Goal: Answer question/provide support: Share knowledge or assist other users

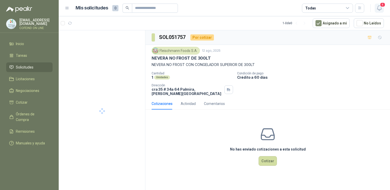
click at [377, 10] on icon "button" at bounding box center [379, 8] width 6 height 6
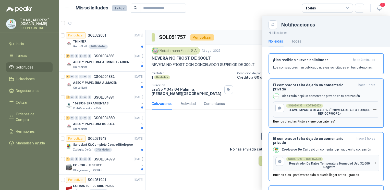
click at [312, 120] on button "El comprador te ha dejado un comentario privado hace 1 hora Biocirculo dejó un …" at bounding box center [326, 104] width 115 height 50
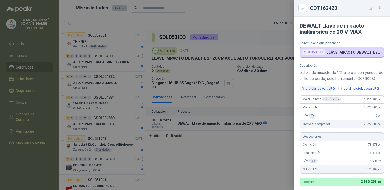
click at [322, 91] on button "pistola_dewalt.JPG" at bounding box center [318, 88] width 36 height 5
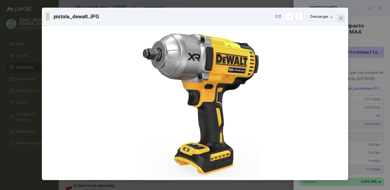
click at [340, 17] on icon "close" at bounding box center [341, 18] width 4 height 4
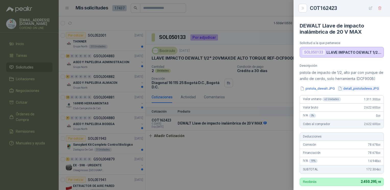
click at [352, 91] on button "detall_pistoladewa.JPG" at bounding box center [358, 88] width 42 height 5
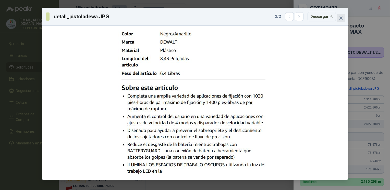
click at [340, 21] on button "Close" at bounding box center [341, 18] width 8 height 8
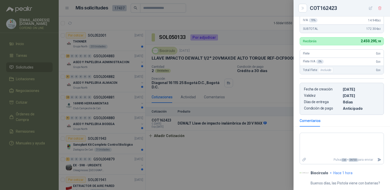
scroll to position [146, 0]
click at [318, 136] on textarea at bounding box center [342, 144] width 84 height 21
type textarea "*"
type textarea "**"
type textarea "***"
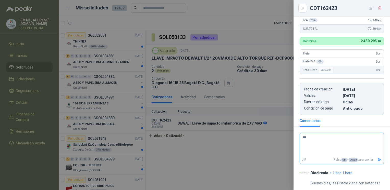
type textarea "****"
type textarea "******"
type textarea "*******"
type textarea "********"
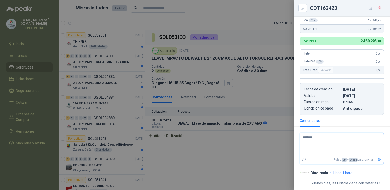
type textarea "*********"
type textarea "********"
type textarea "*********"
type textarea "**********"
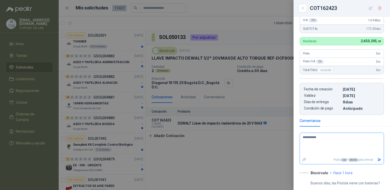
type textarea "**********"
type textarea "*********"
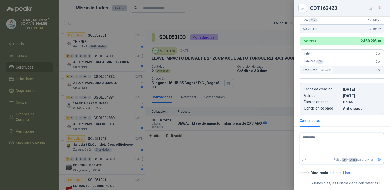
type textarea "*********"
type textarea "**********"
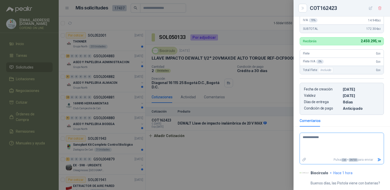
type textarea "**********"
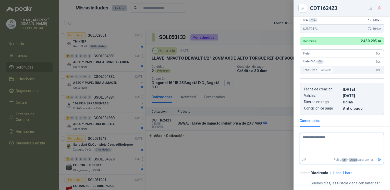
type textarea "**********"
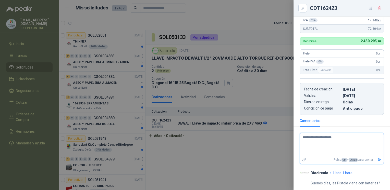
type textarea "**********"
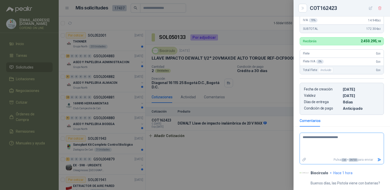
type textarea "**********"
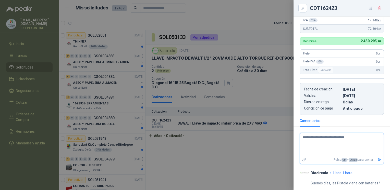
type textarea "**********"
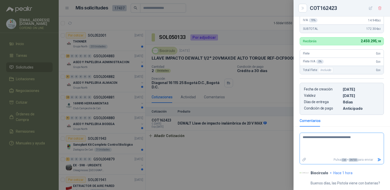
type textarea "**********"
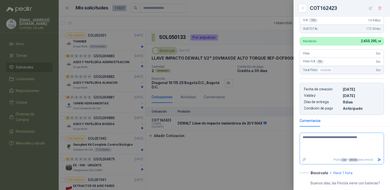
type textarea "**********"
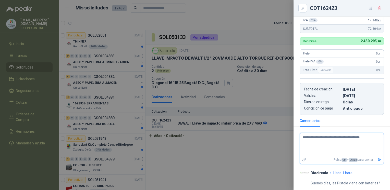
click at [378, 161] on icon "Enviar" at bounding box center [380, 160] width 4 height 3
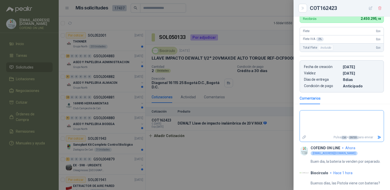
scroll to position [169, 0]
click at [203, 150] on div at bounding box center [195, 95] width 390 height 190
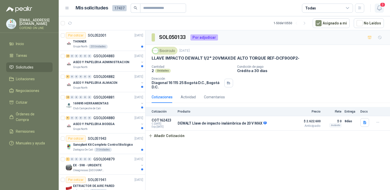
click at [380, 7] on icon "button" at bounding box center [379, 8] width 6 height 6
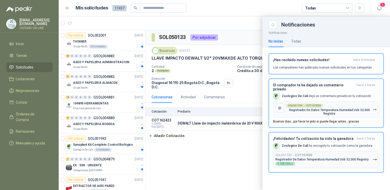
click at [206, 163] on div at bounding box center [224, 103] width 331 height 174
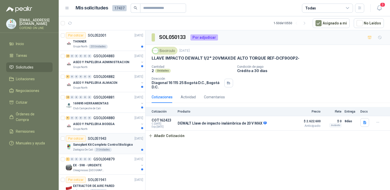
click at [102, 148] on div "3 Unidades" at bounding box center [103, 150] width 18 height 4
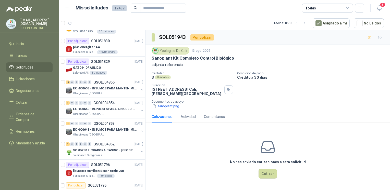
scroll to position [658, 0]
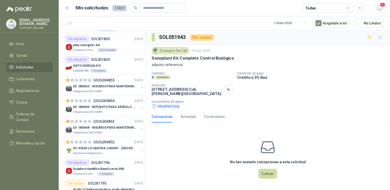
click at [167, 104] on button "sanoplant.png" at bounding box center [166, 106] width 28 height 5
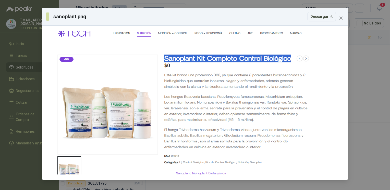
click at [363, 114] on div "sanoplant.png Descargar" at bounding box center [195, 95] width 390 height 190
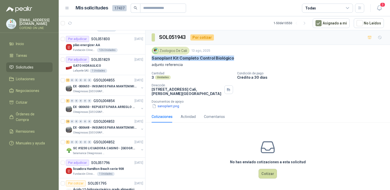
drag, startPoint x: 233, startPoint y: 58, endPoint x: 151, endPoint y: 56, distance: 81.5
click at [151, 56] on div "Zoologico De Cali [DATE] Sanoplant Kit Completo Control Biológico adjunto refer…" at bounding box center [268, 78] width 245 height 66
copy p "Sanoplant Kit Completo Control Biológico"
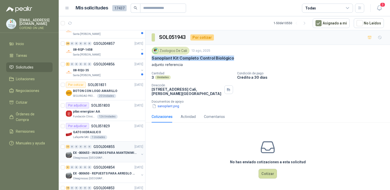
scroll to position [580, 0]
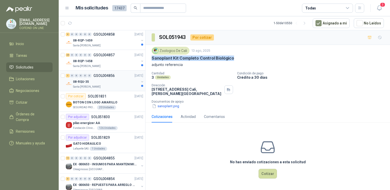
click at [106, 85] on div "Santa [PERSON_NAME]" at bounding box center [106, 87] width 66 height 4
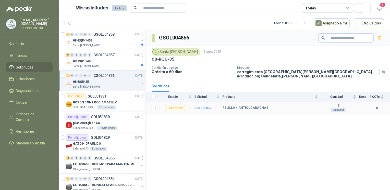
click at [197, 109] on b "SOL051832" at bounding box center [203, 108] width 17 height 4
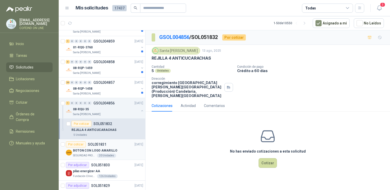
scroll to position [552, 0]
drag, startPoint x: 212, startPoint y: 58, endPoint x: 151, endPoint y: 59, distance: 61.0
click at [151, 59] on div "Santa [PERSON_NAME] [DATE] REJILLA 4 ANTICUCARACHAS Cantidad 5 Unidades Condici…" at bounding box center [268, 72] width 245 height 55
copy p "REJILLA 4 ANTICUCARACHAS"
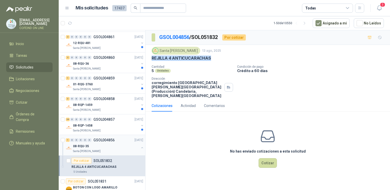
scroll to position [515, 0]
click at [103, 109] on div "Santa [PERSON_NAME]" at bounding box center [106, 111] width 66 height 4
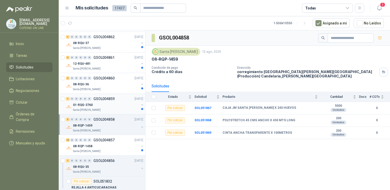
scroll to position [495, 0]
click at [93, 100] on div "1 0 0 0 0 0 GSOL004859 [DATE]" at bounding box center [105, 99] width 78 height 6
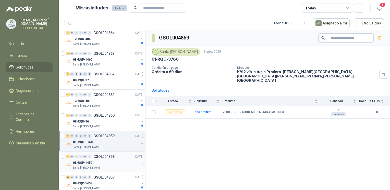
scroll to position [457, 0]
click at [207, 111] on b "SOL051870" at bounding box center [203, 113] width 17 height 4
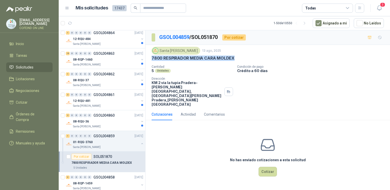
drag, startPoint x: 233, startPoint y: 58, endPoint x: 150, endPoint y: 59, distance: 83.2
click at [150, 59] on div "Santa [PERSON_NAME] [DATE] 7800 RESPIRADOR MEDIA CARA MOLDEX Cantidad 5 Unidade…" at bounding box center [268, 77] width 245 height 64
copy p "7800 RESPIRADOR MEDIA CARA MOLDEX"
click at [115, 114] on div "2 0 0 0 0 0 GSOL004860 [DATE]" at bounding box center [105, 116] width 78 height 6
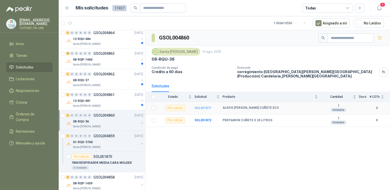
click at [199, 106] on b "SOL051871" at bounding box center [203, 108] width 17 height 4
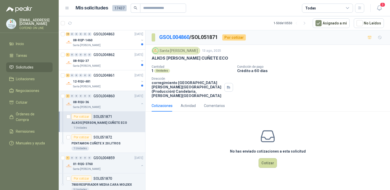
scroll to position [487, 0]
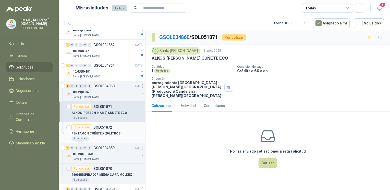
click at [91, 131] on p "PENTAMON CUÑETE X 20 LITROS" at bounding box center [95, 133] width 49 height 5
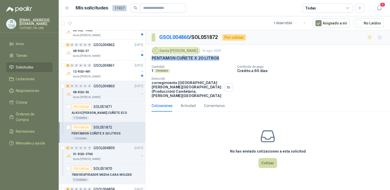
drag, startPoint x: 217, startPoint y: 59, endPoint x: 148, endPoint y: 56, distance: 69.2
click at [148, 56] on div "Santa [PERSON_NAME] [DATE] PENTAMON CUÑETE X 20 LITROS Cantidad 1 Unidades Cond…" at bounding box center [268, 72] width 245 height 55
copy p "PENTAMON CUÑETE X 20 LITROS"
click at [90, 119] on article "Por cotizar SOL051871 ALKOS [PERSON_NAME] CUÑETE ECO 1 Unidades" at bounding box center [102, 112] width 87 height 21
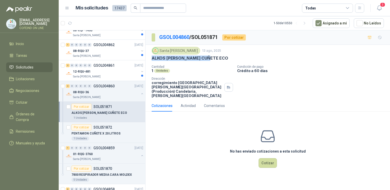
drag, startPoint x: 214, startPoint y: 56, endPoint x: 150, endPoint y: 61, distance: 63.7
click at [150, 61] on div "Santa [PERSON_NAME] [DATE] ALKOS [PERSON_NAME] CUÑETE ECO Cantidad 1 Unidades C…" at bounding box center [268, 72] width 245 height 55
copy p "ALKOS [PERSON_NAME] CUÑETE ECO"
click at [92, 65] on div "2 0 0 0 0 0 GSOL004861" at bounding box center [90, 66] width 49 height 4
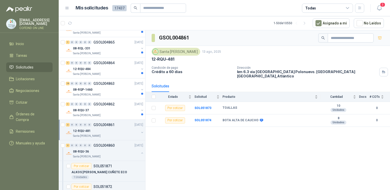
scroll to position [424, 0]
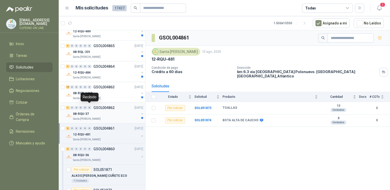
click at [88, 107] on div "0" at bounding box center [90, 108] width 4 height 4
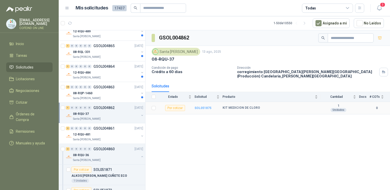
click at [198, 107] on b "SOL051875" at bounding box center [203, 108] width 17 height 4
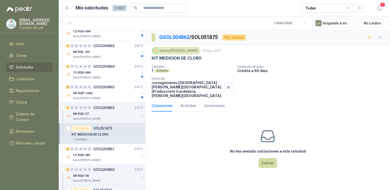
click at [198, 107] on div "Cotizaciones Actividad Comentarios" at bounding box center [188, 106] width 73 height 12
drag, startPoint x: 200, startPoint y: 61, endPoint x: 151, endPoint y: 57, distance: 49.4
click at [151, 57] on div "Santa [PERSON_NAME] [DATE] KIT MEDICION DE CLORO Cantidad 1 Unidades Condición …" at bounding box center [268, 72] width 245 height 55
copy p "KIT MEDICION DE CLORO"
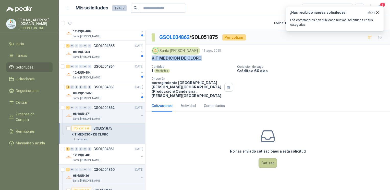
click at [262, 159] on button "Cotizar" at bounding box center [268, 164] width 18 height 10
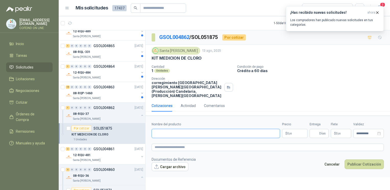
click at [221, 129] on input "Nombre del producto" at bounding box center [216, 133] width 128 height 9
paste input "**********"
type input "**********"
click at [167, 163] on button "Cargar archivo" at bounding box center [170, 167] width 37 height 9
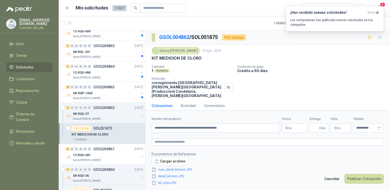
click at [296, 130] on body "[EMAIL_ADDRESS][DOMAIN_NAME] COFEIND ON LINE Inicio Tareas Solicitudes Licitaci…" at bounding box center [195, 95] width 390 height 190
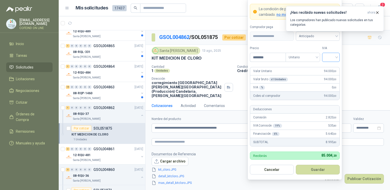
type input "********"
click at [333, 57] on input "search" at bounding box center [330, 57] width 11 height 8
click at [330, 83] on div "0%" at bounding box center [330, 85] width 9 height 6
click at [313, 168] on button "Guardar" at bounding box center [318, 170] width 44 height 10
click at [313, 168] on footer "Documentos de Referencia Cargar archivo kit_cloro.JPG detall_kitcloro.JPG mas_d…" at bounding box center [268, 169] width 232 height 35
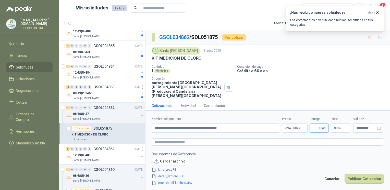
click at [314, 131] on input "Entrega" at bounding box center [316, 128] width 6 height 9
type input "*"
click at [356, 180] on button "Publicar Cotización" at bounding box center [364, 179] width 39 height 10
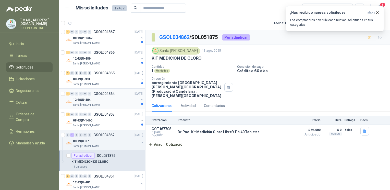
scroll to position [394, 0]
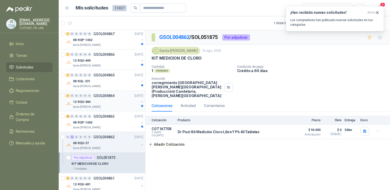
click at [89, 103] on p "12-RQU-484" at bounding box center [82, 102] width 18 height 5
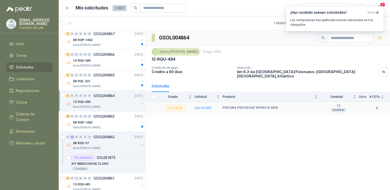
click at [197, 106] on b "SOL051895" at bounding box center [203, 108] width 17 height 4
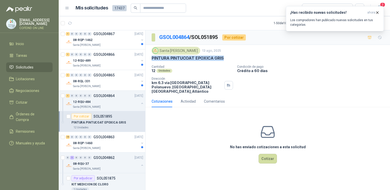
drag, startPoint x: 224, startPoint y: 58, endPoint x: 149, endPoint y: 58, distance: 75.3
click at [149, 58] on div "Santa [PERSON_NAME] [DATE] PINTURA PINTUCOAT EPOXICA GRIS Cantidad 12 Unidades …" at bounding box center [268, 70] width 245 height 51
copy p "PINTURA PINTUCOAT EPOXICA GRIS"
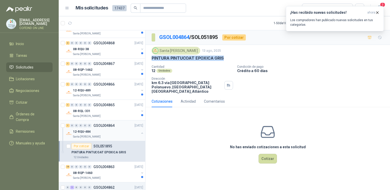
scroll to position [356, 0]
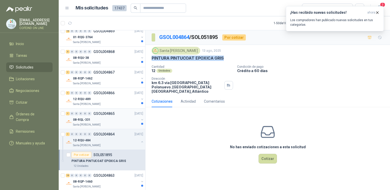
click at [98, 124] on div "Santa [PERSON_NAME]" at bounding box center [106, 125] width 66 height 4
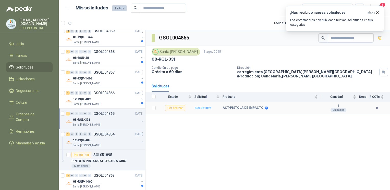
click at [201, 107] on b "SOL051896" at bounding box center [203, 108] width 17 height 4
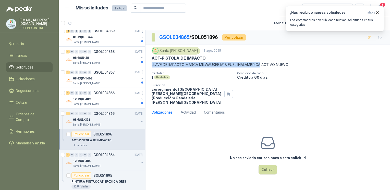
drag, startPoint x: 150, startPoint y: 63, endPoint x: 264, endPoint y: 67, distance: 114.4
click at [264, 67] on div "Santa [PERSON_NAME] [DATE] ACT-PISTOLA DE IMPACTO LLAVE DE IMPACTO MARCA MILWAU…" at bounding box center [268, 76] width 245 height 62
copy p "LLAVE DE IMPACTO MARCA MILWAUKEE M18 FUEL INALAMBRICA"
click at [267, 165] on button "Cotizar" at bounding box center [268, 170] width 18 height 10
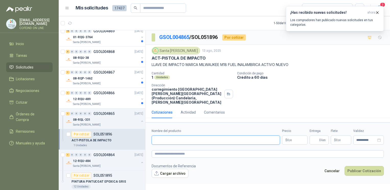
click at [218, 136] on input "Nombre del producto" at bounding box center [216, 140] width 128 height 9
paste input "**********"
type input "**********"
click at [177, 169] on button "Cargar archivo" at bounding box center [170, 173] width 37 height 9
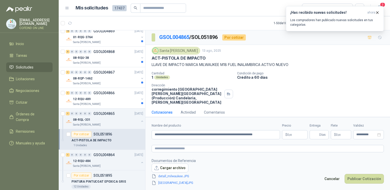
click at [290, 135] on body "[EMAIL_ADDRESS][DOMAIN_NAME] COFEIND ON LINE Inicio Tareas Solicitudes Licitaci…" at bounding box center [195, 95] width 390 height 190
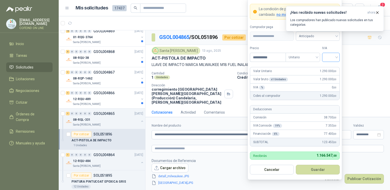
click at [331, 59] on input "search" at bounding box center [330, 57] width 11 height 8
click at [330, 85] on div "0%" at bounding box center [330, 85] width 9 height 6
click at [264, 59] on input "**********" at bounding box center [267, 57] width 35 height 9
type input "**********"
click at [312, 174] on button "Guardar" at bounding box center [318, 170] width 44 height 10
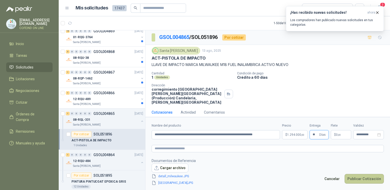
type input "**"
click at [353, 179] on button "Publicar Cotización" at bounding box center [364, 179] width 39 height 10
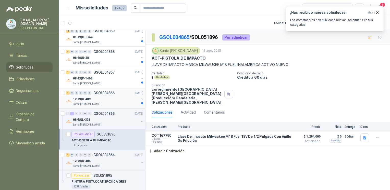
click at [98, 94] on div "1 0 0 0 0 0 GSOL004866 [DATE]" at bounding box center [105, 93] width 78 height 6
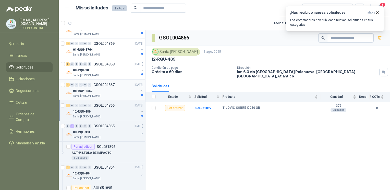
scroll to position [341, 0]
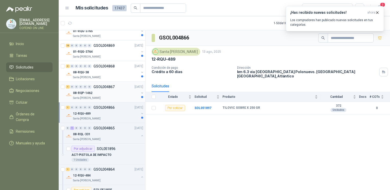
click at [88, 92] on p "08-RQP-1462" at bounding box center [82, 93] width 19 height 5
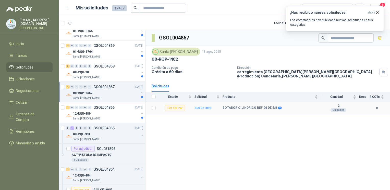
click at [201, 108] on b "SOL051898" at bounding box center [203, 108] width 17 height 4
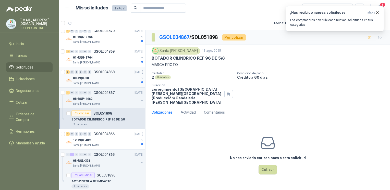
scroll to position [335, 0]
click at [94, 83] on p "Santa [PERSON_NAME]" at bounding box center [87, 84] width 28 height 4
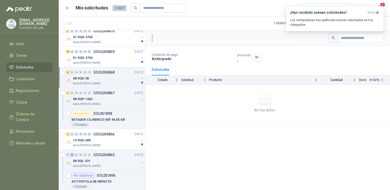
click at [229, 157] on div "Condición de pago Anticipado Dirección , Solicitudes Estado Solicitud Producto …" at bounding box center [268, 111] width 245 height 162
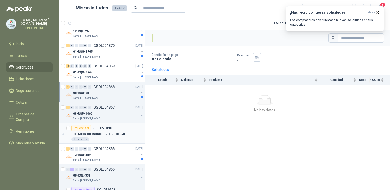
scroll to position [315, 0]
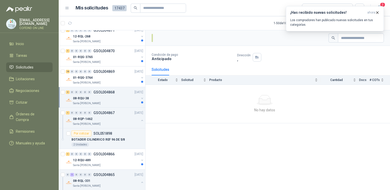
click at [95, 91] on p "GSOL004868" at bounding box center [103, 93] width 21 height 4
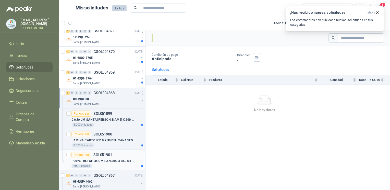
scroll to position [314, 0]
click at [105, 59] on div "01-RQG-3765" at bounding box center [106, 58] width 66 height 6
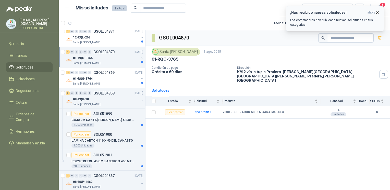
click at [378, 12] on icon "button" at bounding box center [378, 12] width 2 height 2
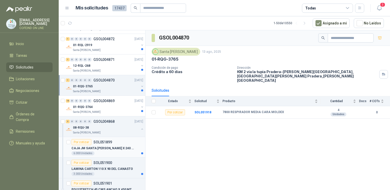
scroll to position [273, 0]
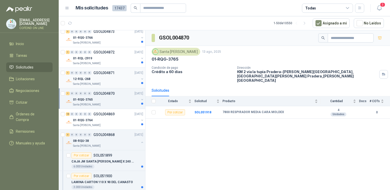
click at [103, 82] on div "Santa [PERSON_NAME]" at bounding box center [106, 84] width 66 height 4
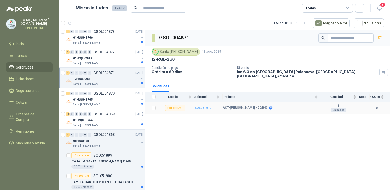
click at [204, 106] on b "SOL051919" at bounding box center [203, 108] width 17 height 4
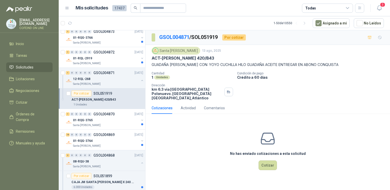
drag, startPoint x: 163, startPoint y: 60, endPoint x: 235, endPoint y: 58, distance: 72.3
click at [235, 58] on div "ACT-[PERSON_NAME] 420/B43" at bounding box center [268, 58] width 232 height 5
drag, startPoint x: 151, startPoint y: 65, endPoint x: 273, endPoint y: 67, distance: 121.6
click at [273, 67] on div "Santa [PERSON_NAME] [DATE] ACT-GUADAÑA [PERSON_NAME] 420/B43 GUADAÑA [PERSON_NA…" at bounding box center [268, 73] width 245 height 57
copy p "GUADAÑA [PERSON_NAME] CON: YOYO CUCHILLA HILO GUADAÑA ACEITE"
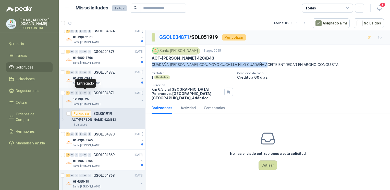
scroll to position [252, 0]
click at [95, 82] on p "Santa [PERSON_NAME]" at bounding box center [87, 84] width 28 height 4
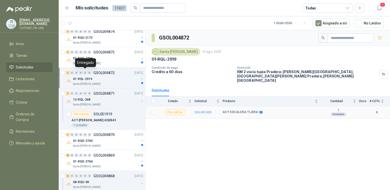
click at [204, 111] on b "SOL051920" at bounding box center [203, 113] width 17 height 4
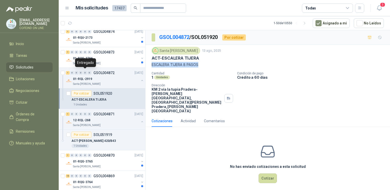
drag, startPoint x: 152, startPoint y: 64, endPoint x: 203, endPoint y: 67, distance: 51.7
click at [203, 67] on p "ESCALERA TIJERA 8 PASOS" at bounding box center [268, 65] width 232 height 6
copy p "ESCALERA TIJERA 8 PASOS"
click at [272, 174] on button "Cotizar" at bounding box center [268, 179] width 18 height 10
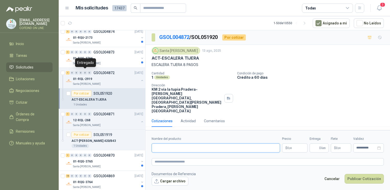
click at [186, 144] on input "Nombre del producto" at bounding box center [216, 148] width 128 height 9
paste input "**********"
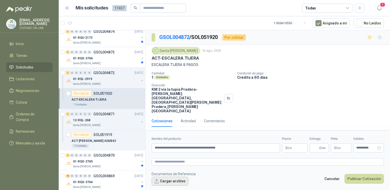
click at [170, 177] on button "Cargar archivo" at bounding box center [170, 181] width 37 height 9
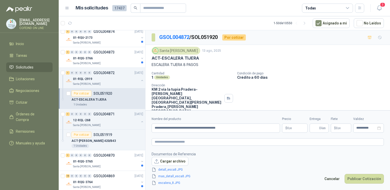
click at [284, 127] on body "[EMAIL_ADDRESS][DOMAIN_NAME] COFEIND ON LINE Inicio Tareas Solicitudes Licitaci…" at bounding box center [195, 95] width 390 height 190
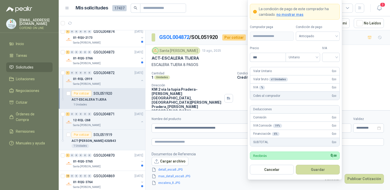
click at [182, 148] on form "**********" at bounding box center [268, 152] width 245 height 82
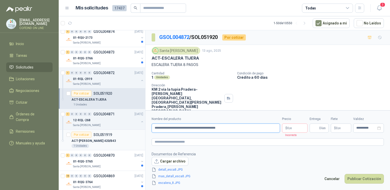
drag, startPoint x: 230, startPoint y: 128, endPoint x: 136, endPoint y: 137, distance: 94.1
click at [136, 137] on div "Por cotizar SOL052001 [DATE] THINNER Grupo North 20 Unidades 24 0 0 0 0 0 GSOL0…" at bounding box center [224, 111] width 331 height 162
paste input "text"
type input "**********"
click at [196, 170] on icon "delete" at bounding box center [196, 170] width 4 height 4
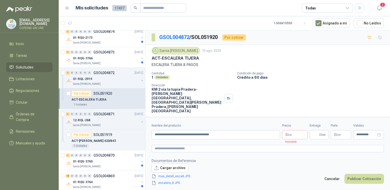
click at [196, 170] on span "Cargar archivo mas_detall_esca8.JPG escalera_8.JPG" at bounding box center [175, 175] width 47 height 22
click at [194, 177] on icon "delete" at bounding box center [196, 177] width 4 height 4
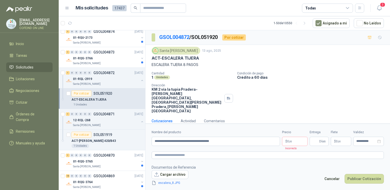
click at [194, 181] on button "button" at bounding box center [193, 183] width 6 height 5
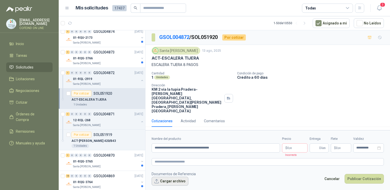
click at [171, 177] on button "Cargar archivo" at bounding box center [170, 181] width 37 height 9
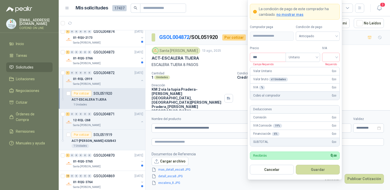
click at [284, 129] on body "[EMAIL_ADDRESS][DOMAIN_NAME] COFEIND ON LINE Inicio Tareas Solicitudes Licitaci…" at bounding box center [195, 95] width 390 height 190
click at [266, 59] on input "***" at bounding box center [267, 57] width 35 height 9
type input "*********"
click at [334, 56] on input "search" at bounding box center [330, 57] width 11 height 8
drag, startPoint x: 334, startPoint y: 56, endPoint x: 327, endPoint y: 78, distance: 23.1
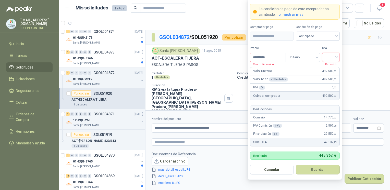
click at [327, 78] on form "**********" at bounding box center [295, 89] width 94 height 182
click at [327, 78] on span "492.500 ,00" at bounding box center [329, 79] width 14 height 5
click at [329, 58] on input "search" at bounding box center [330, 57] width 11 height 8
click at [334, 84] on div "0%" at bounding box center [330, 85] width 9 height 6
click at [316, 168] on button "Guardar" at bounding box center [318, 170] width 44 height 10
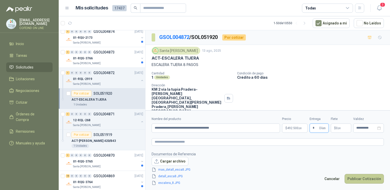
type input "*"
click at [369, 177] on button "Publicar Cotización" at bounding box center [364, 179] width 39 height 10
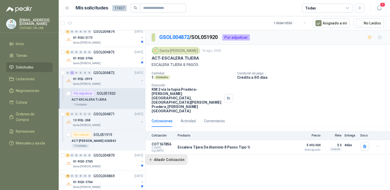
click at [168, 155] on button "Añadir Cotización" at bounding box center [167, 160] width 42 height 10
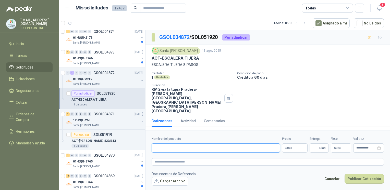
click at [163, 151] on input "Nombre del producto" at bounding box center [216, 148] width 128 height 9
paste input "**********"
type input "**********"
click at [161, 176] on p "Documentos de Referencia" at bounding box center [174, 175] width 44 height 6
click at [162, 181] on button "Cargar archivo" at bounding box center [170, 181] width 37 height 9
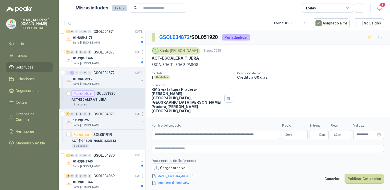
click at [291, 132] on body "[EMAIL_ADDRESS][DOMAIN_NAME] COFEIND ON LINE Inicio Tareas Solicitudes Licitaci…" at bounding box center [195, 95] width 390 height 190
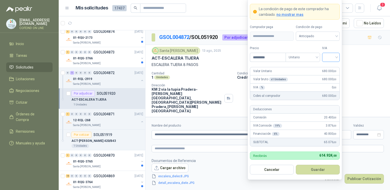
type input "*********"
click at [331, 55] on input "search" at bounding box center [330, 57] width 11 height 8
click at [333, 86] on div "0%" at bounding box center [330, 85] width 9 height 6
click at [318, 172] on button "Guardar" at bounding box center [318, 170] width 44 height 10
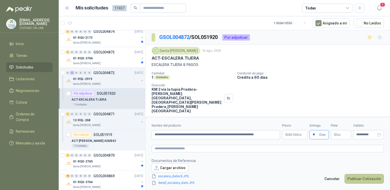
type input "**"
click at [353, 180] on button "Publicar Cotización" at bounding box center [364, 179] width 39 height 10
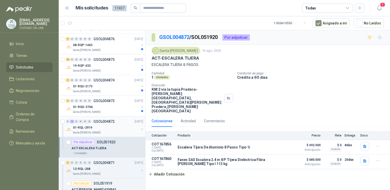
scroll to position [192, 0]
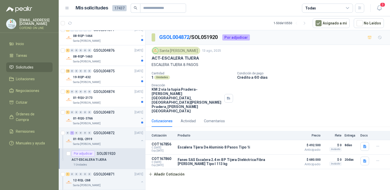
click at [102, 122] on div "Santa [PERSON_NAME]" at bounding box center [106, 124] width 66 height 4
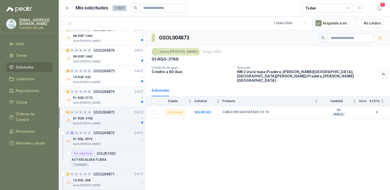
click at [107, 95] on div "01-RQU-2173" at bounding box center [106, 98] width 66 height 6
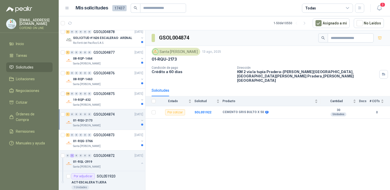
scroll to position [168, 0]
click at [125, 121] on div "01-RQU-2173" at bounding box center [106, 121] width 66 height 6
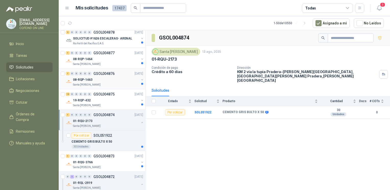
click at [81, 78] on p "08-RQP-1463" at bounding box center [82, 80] width 19 height 5
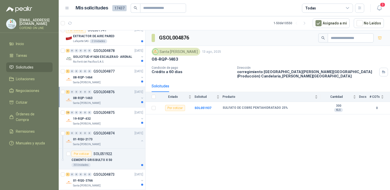
scroll to position [143, 0]
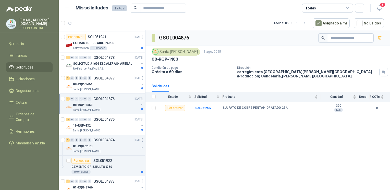
click at [119, 102] on div "08-RQP-1463" at bounding box center [106, 105] width 66 height 6
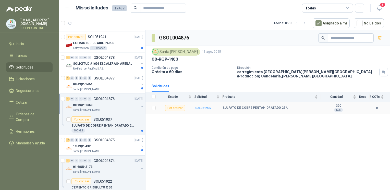
click at [204, 108] on b "SOL051937" at bounding box center [203, 108] width 17 height 4
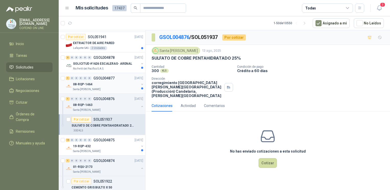
click at [133, 88] on div "Santa [PERSON_NAME]" at bounding box center [106, 90] width 66 height 4
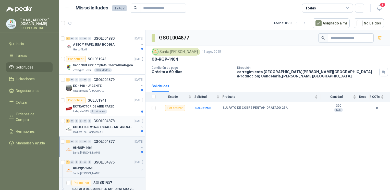
scroll to position [76, 0]
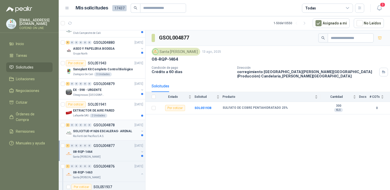
click at [102, 126] on p "GSOL004878" at bounding box center [103, 126] width 21 height 4
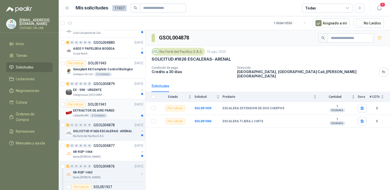
click at [73, 111] on p "EXTRACTOR DE AIRE PARED" at bounding box center [93, 111] width 41 height 5
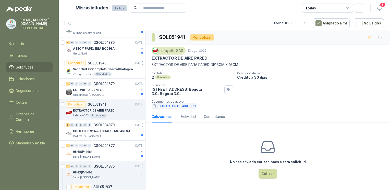
click at [178, 107] on button "EXTRACTOR DE AIRE.JPG" at bounding box center [174, 106] width 45 height 5
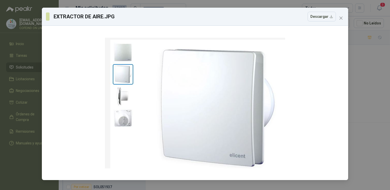
click at [357, 87] on div "EXTRACTOR DE AIRE.JPG Descargar" at bounding box center [195, 95] width 390 height 190
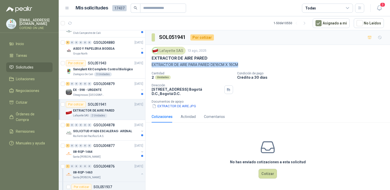
drag, startPoint x: 150, startPoint y: 64, endPoint x: 247, endPoint y: 61, distance: 97.6
click at [247, 61] on div "Lafayette SAS [DATE] EXTRACTOR DE AIRE PARED EXTRACTOR DE AIRE PARA PARED DE16C…" at bounding box center [268, 78] width 245 height 66
click at [171, 107] on button "EXTRACTOR DE AIRE.JPG" at bounding box center [174, 106] width 45 height 5
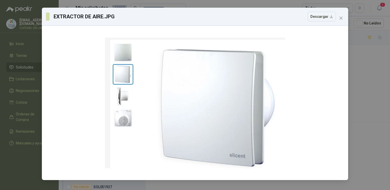
click at [390, 94] on html "[EMAIL_ADDRESS][DOMAIN_NAME] COFEIND ON LINE Inicio Tareas Solicitudes Licitaci…" at bounding box center [195, 95] width 390 height 190
click at [373, 94] on div "EXTRACTOR DE AIRE.JPG Descargar" at bounding box center [195, 95] width 390 height 190
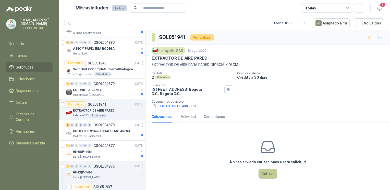
click at [262, 178] on button "Cotizar" at bounding box center [268, 174] width 18 height 10
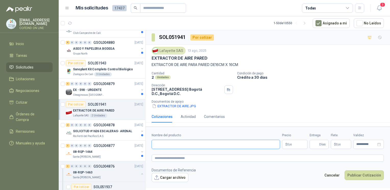
click at [186, 146] on input "Nombre del producto" at bounding box center [216, 144] width 128 height 9
paste input "**********"
type input "**********"
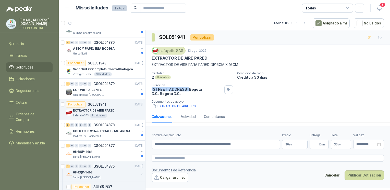
drag, startPoint x: 150, startPoint y: 88, endPoint x: 185, endPoint y: 91, distance: 35.3
click at [185, 91] on div "Lafayette SAS [DATE] EXTRACTOR DE AIRE PARED EXTRACTOR DE AIRE PARA PARED DE16C…" at bounding box center [268, 78] width 245 height 66
click at [168, 177] on button "Cargar archivo" at bounding box center [170, 177] width 37 height 9
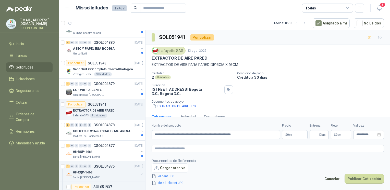
click at [289, 133] on body "[EMAIL_ADDRESS][DOMAIN_NAME] COFEIND ON LINE Inicio Tareas Solicitudes Licitaci…" at bounding box center [195, 95] width 390 height 190
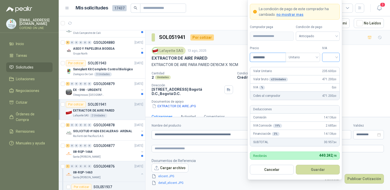
type input "*********"
click at [333, 57] on input "search" at bounding box center [330, 57] width 11 height 8
click at [329, 88] on div "0%" at bounding box center [331, 85] width 16 height 8
click at [314, 172] on button "Guardar" at bounding box center [318, 170] width 44 height 10
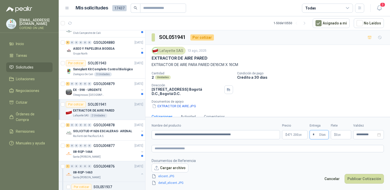
type input "*"
click at [291, 135] on body "[EMAIL_ADDRESS][DOMAIN_NAME] COFEIND ON LINE Inicio Tareas Solicitudes Licitaci…" at bounding box center [195, 95] width 390 height 190
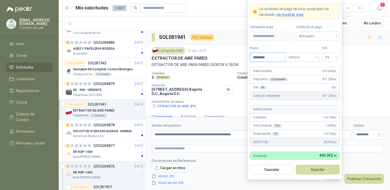
click at [262, 59] on input "*********" at bounding box center [267, 57] width 35 height 9
click at [317, 171] on button "Guardar" at bounding box center [318, 170] width 44 height 10
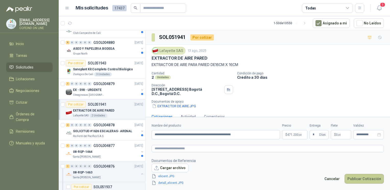
click at [352, 178] on button "Publicar Cotización" at bounding box center [364, 179] width 39 height 10
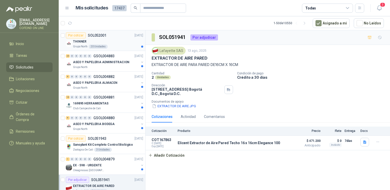
click at [99, 43] on div "THINNER" at bounding box center [108, 42] width 70 height 6
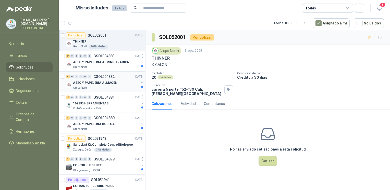
click at [105, 83] on p "ASEO Y PAPELERIA ALMACEN" at bounding box center [95, 83] width 44 height 5
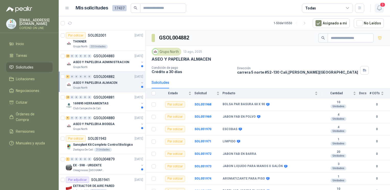
click at [379, 8] on icon "button" at bounding box center [379, 8] width 6 height 6
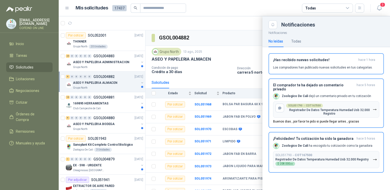
click at [209, 41] on div at bounding box center [224, 103] width 331 height 174
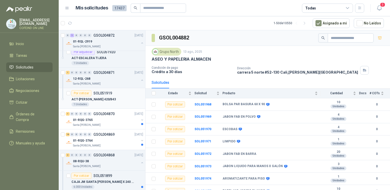
scroll to position [351, 0]
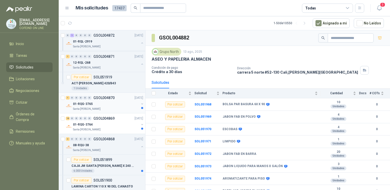
click at [91, 107] on p "Santa [PERSON_NAME]" at bounding box center [87, 109] width 28 height 4
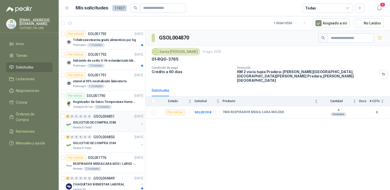
scroll to position [1190, 0]
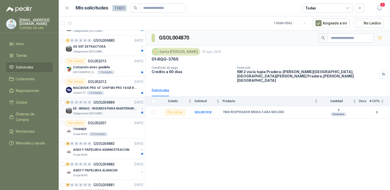
scroll to position [218, 0]
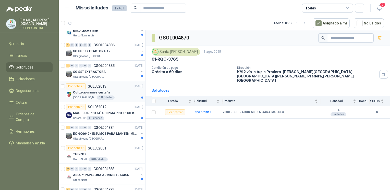
click at [81, 92] on p "Cotización arnes guadaña" at bounding box center [91, 92] width 37 height 5
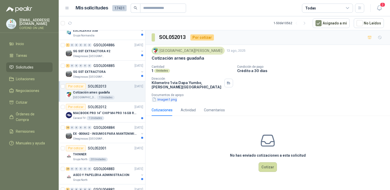
click at [161, 100] on button "Imagen1.png" at bounding box center [165, 99] width 26 height 5
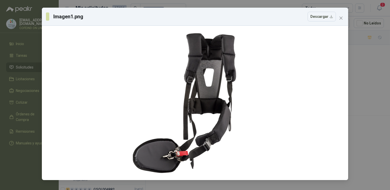
click at [369, 67] on div "Imagen1.png Descargar" at bounding box center [195, 95] width 390 height 190
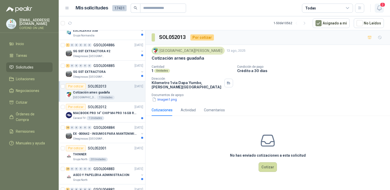
click at [380, 7] on icon "button" at bounding box center [379, 8] width 6 height 6
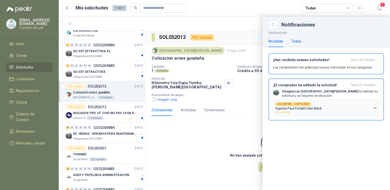
click at [298, 41] on div "Todas" at bounding box center [296, 42] width 10 height 6
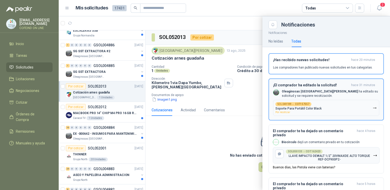
click at [309, 98] on p "Oleaginosas San Fernando ha editado su solicitud y se requiere recotización." at bounding box center [331, 94] width 98 height 9
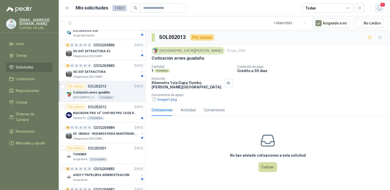
click at [377, 11] on icon "button" at bounding box center [379, 8] width 6 height 6
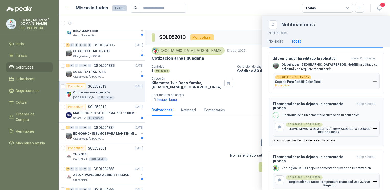
scroll to position [31, 0]
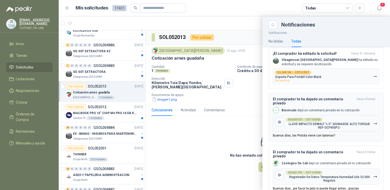
click at [292, 134] on p "Buenos días, las Pistola viene con baterias?" at bounding box center [304, 136] width 62 height 4
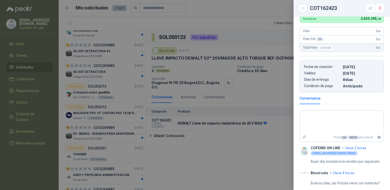
scroll to position [169, 0]
click at [269, 171] on div at bounding box center [195, 95] width 390 height 190
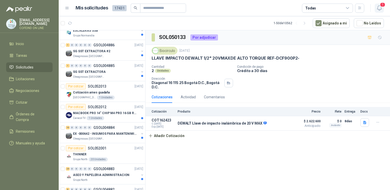
click at [380, 7] on icon "button" at bounding box center [379, 8] width 6 height 6
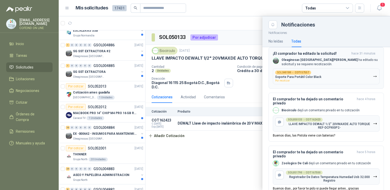
click at [313, 78] on p "Soporte Para Portátil Color Black" at bounding box center [298, 77] width 46 height 4
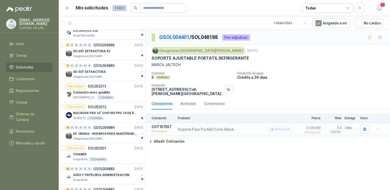
click at [287, 126] on button "Detalles" at bounding box center [280, 129] width 24 height 7
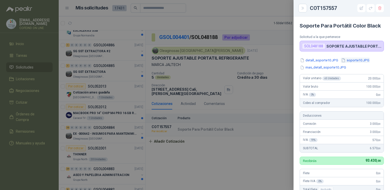
click at [351, 60] on button "soporte10.JPG" at bounding box center [355, 60] width 29 height 5
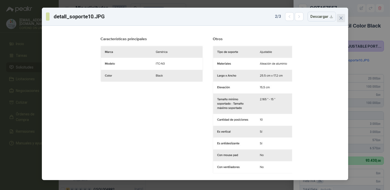
click at [340, 16] on icon "close" at bounding box center [341, 18] width 4 height 4
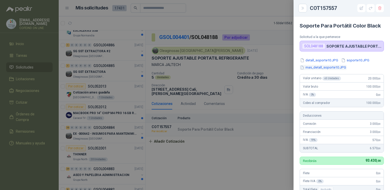
click at [316, 68] on button "mas_detall_soporte10.JPG" at bounding box center [323, 67] width 47 height 5
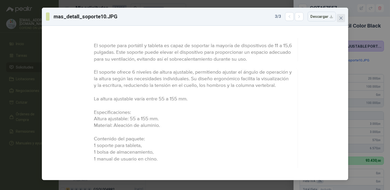
click at [342, 16] on icon "close" at bounding box center [341, 18] width 4 height 4
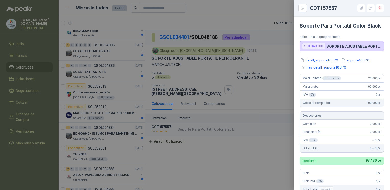
click at [251, 97] on div at bounding box center [195, 95] width 390 height 190
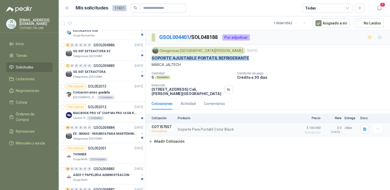
drag, startPoint x: 150, startPoint y: 57, endPoint x: 250, endPoint y: 60, distance: 100.9
click at [250, 60] on div "Oleaginosas San Fernando 8 jul, 2025 SOPORTE AJUSTABLE PORTATIL REFRIGERANTE MA…" at bounding box center [268, 71] width 245 height 53
copy p "SOPORTE AJUSTABLE PORTATIL REFRIGERANTE"
click at [380, 125] on button "button" at bounding box center [378, 129] width 8 height 8
click at [359, 99] on button "Editar" at bounding box center [367, 96] width 41 height 8
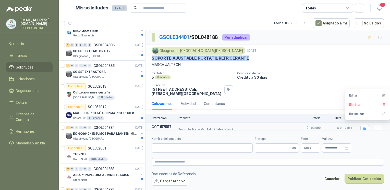
type input "**********"
type input "*"
type input "**********"
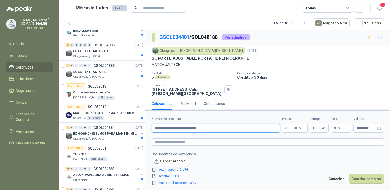
drag, startPoint x: 176, startPoint y: 128, endPoint x: 142, endPoint y: 129, distance: 34.0
click at [142, 129] on div "Por cotizar SOL052033 13/08/25 PATCH CORD OPTICO MONOMODO 100MTS Caracol TV 4 U…" at bounding box center [224, 111] width 331 height 162
paste input "*"
type input "**********"
click at [200, 170] on icon "delete" at bounding box center [201, 170] width 4 height 4
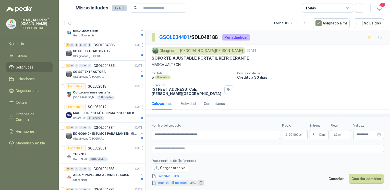
click at [200, 181] on button "button" at bounding box center [201, 183] width 6 height 5
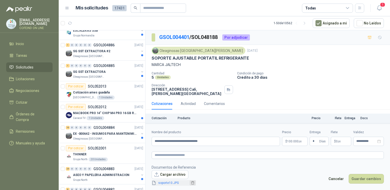
click at [191, 184] on icon "delete" at bounding box center [193, 184] width 4 height 4
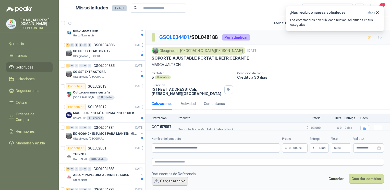
click at [173, 184] on button "Cargar archivo" at bounding box center [170, 181] width 37 height 9
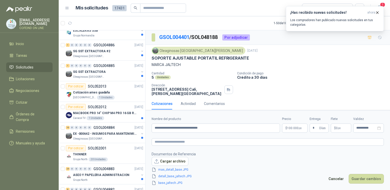
click at [296, 127] on span "100.000 ,00" at bounding box center [294, 128] width 15 height 3
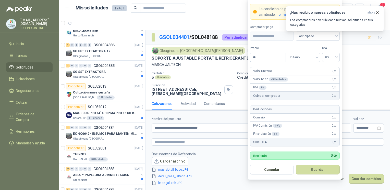
type input "*"
type input "********"
click at [317, 168] on button "Guardar" at bounding box center [318, 170] width 44 height 10
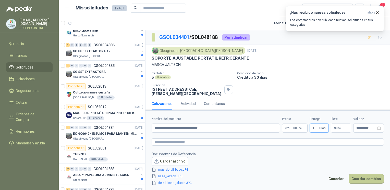
type input "*"
click at [358, 180] on button "Guardar cambios" at bounding box center [366, 179] width 35 height 10
click at [379, 129] on icon "close-circle" at bounding box center [379, 129] width 4 height 4
click at [366, 176] on button "Guardar cambios" at bounding box center [366, 179] width 35 height 10
click at [370, 132] on div "**********" at bounding box center [368, 128] width 31 height 9
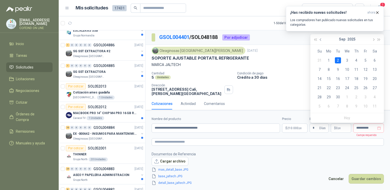
click at [321, 39] on span "button" at bounding box center [321, 39] width 3 height 3
type input "**********"
click at [338, 99] on div "26" at bounding box center [338, 97] width 6 height 6
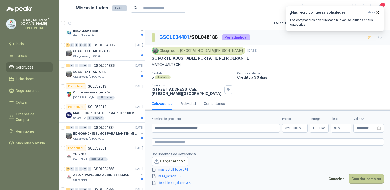
click at [363, 183] on button "Guardar cambios" at bounding box center [366, 179] width 35 height 10
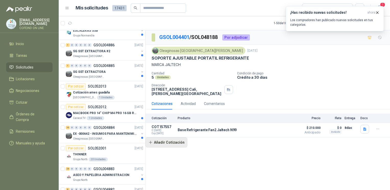
click at [177, 138] on button "Añadir Cotización" at bounding box center [167, 143] width 42 height 10
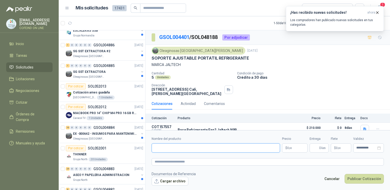
click at [174, 150] on input "Nombre del producto" at bounding box center [216, 148] width 128 height 9
paste input "**********"
type input "**********"
click at [161, 181] on button "Cargar archivo" at bounding box center [170, 181] width 37 height 9
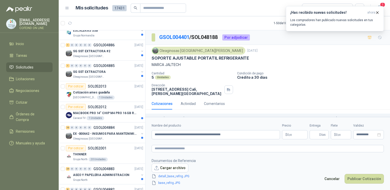
click at [291, 132] on body "osnaider564@gmail.com COFEIND ON LINE Inicio Tareas Solicitudes Licitaciones Ne…" at bounding box center [195, 95] width 390 height 190
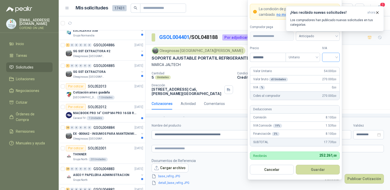
type input "********"
click at [330, 59] on input "search" at bounding box center [330, 57] width 11 height 8
click at [331, 86] on div "0%" at bounding box center [330, 85] width 9 height 6
click at [311, 172] on button "Guardar" at bounding box center [318, 170] width 44 height 10
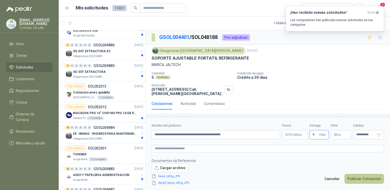
type input "*"
click at [356, 179] on button "Publicar Cotización" at bounding box center [364, 179] width 39 height 10
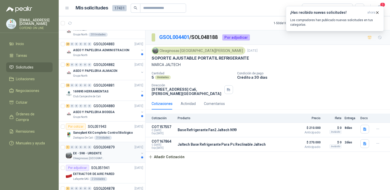
scroll to position [313, 0]
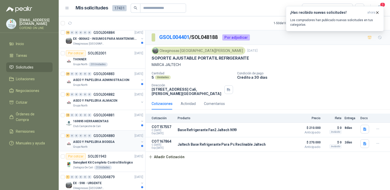
click at [97, 134] on p "GSOL004880" at bounding box center [103, 136] width 21 height 4
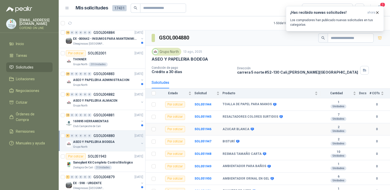
scroll to position [17, 0]
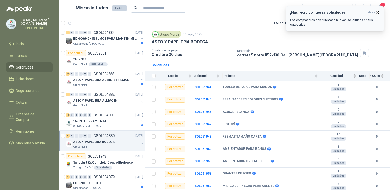
click at [378, 10] on icon "button" at bounding box center [377, 12] width 4 height 4
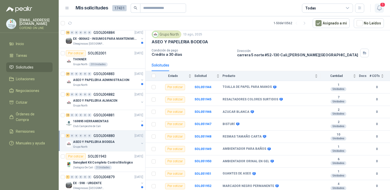
click at [378, 10] on icon "button" at bounding box center [379, 8] width 6 height 6
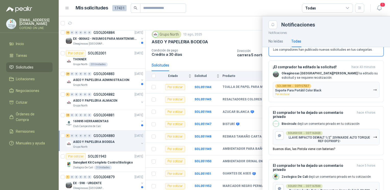
scroll to position [0, 0]
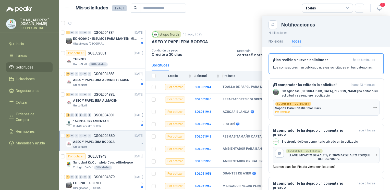
click at [229, 37] on div at bounding box center [224, 103] width 331 height 174
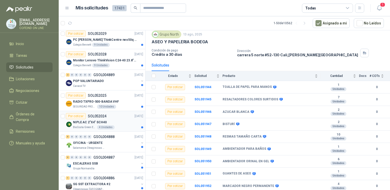
scroll to position [85, 0]
click at [79, 123] on p "NIPLE AC 2"X4" SCH40" at bounding box center [90, 122] width 34 height 5
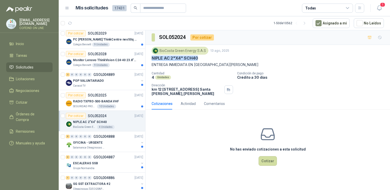
drag, startPoint x: 151, startPoint y: 58, endPoint x: 220, endPoint y: 61, distance: 68.5
click at [220, 61] on div "BioCosta Green Energy S.A.S 13 ago, 2025 NIPLE AC 2"X4" SCH40 ENTREGA INMEDIATA…" at bounding box center [268, 71] width 245 height 53
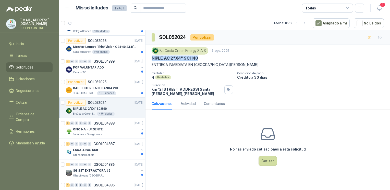
scroll to position [99, 0]
click at [80, 130] on p "OFICINA - URGENTE" at bounding box center [88, 129] width 30 height 5
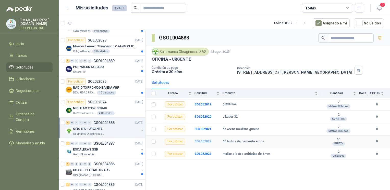
click at [200, 142] on b "SOL052022" at bounding box center [203, 142] width 17 height 4
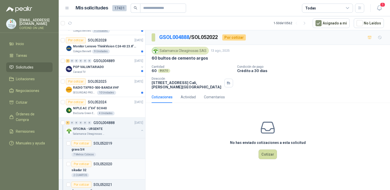
click at [95, 174] on div "2 CUARTOS" at bounding box center [107, 176] width 72 height 4
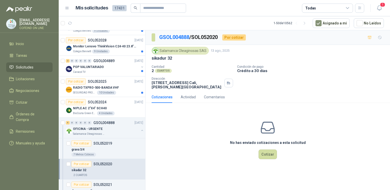
drag, startPoint x: 161, startPoint y: 58, endPoint x: 151, endPoint y: 59, distance: 10.5
click at [151, 59] on div "Salamanca Oleaginosas SAS 13 ago, 2025 sikadur 32 Cantidad 2 CUARTOS Condición …" at bounding box center [268, 68] width 245 height 46
copy p "sikadur 32"
